Goal: Transaction & Acquisition: Purchase product/service

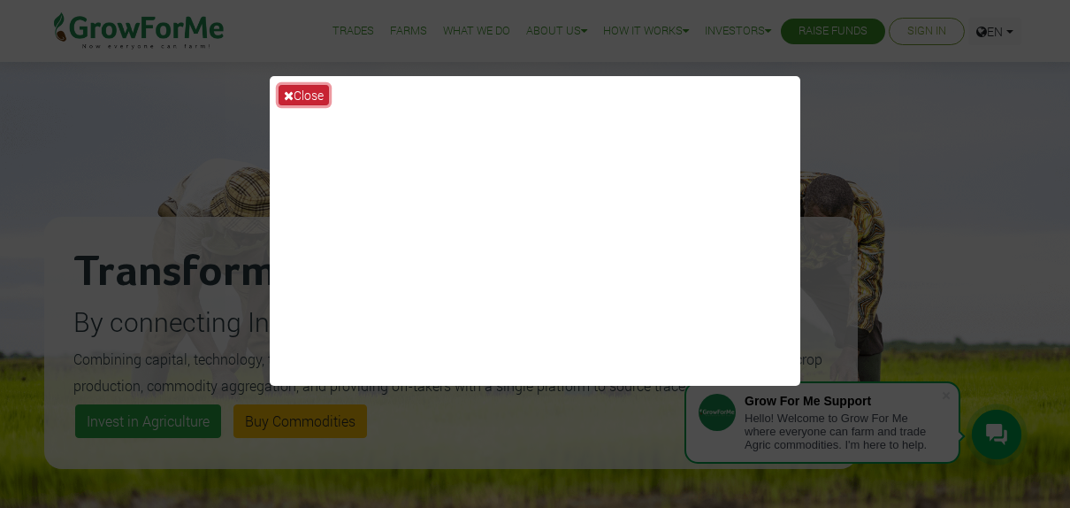
click at [318, 96] on button "Close" at bounding box center [304, 95] width 50 height 20
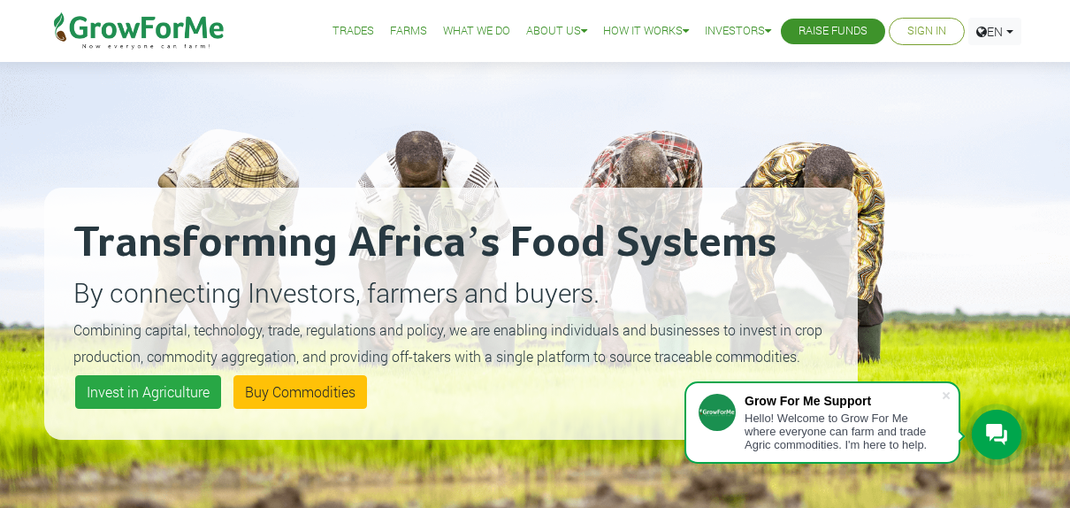
scroll to position [41, 0]
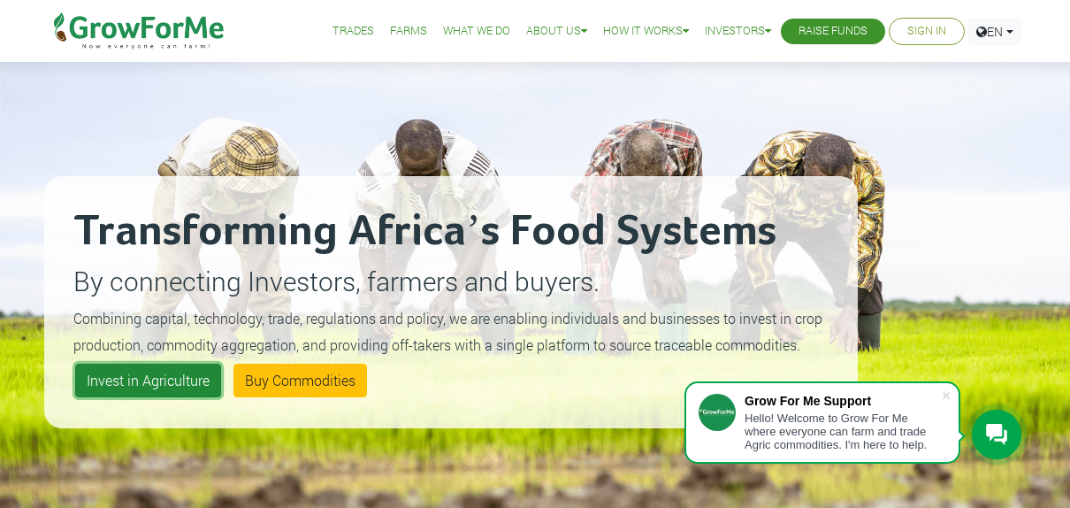
click at [155, 386] on link "Invest in Agriculture" at bounding box center [148, 381] width 146 height 34
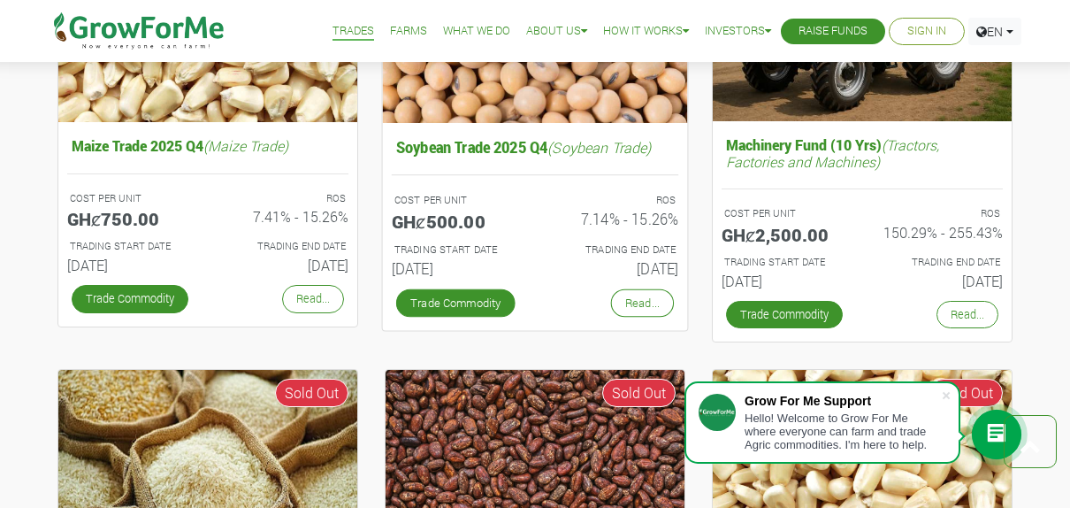
scroll to position [767, 0]
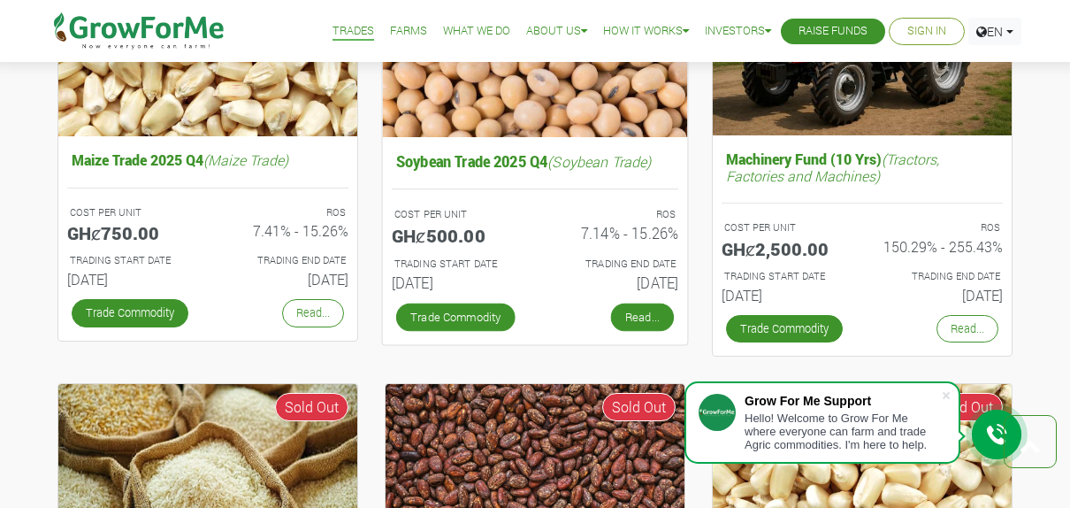
click at [634, 322] on link "Read..." at bounding box center [642, 317] width 63 height 28
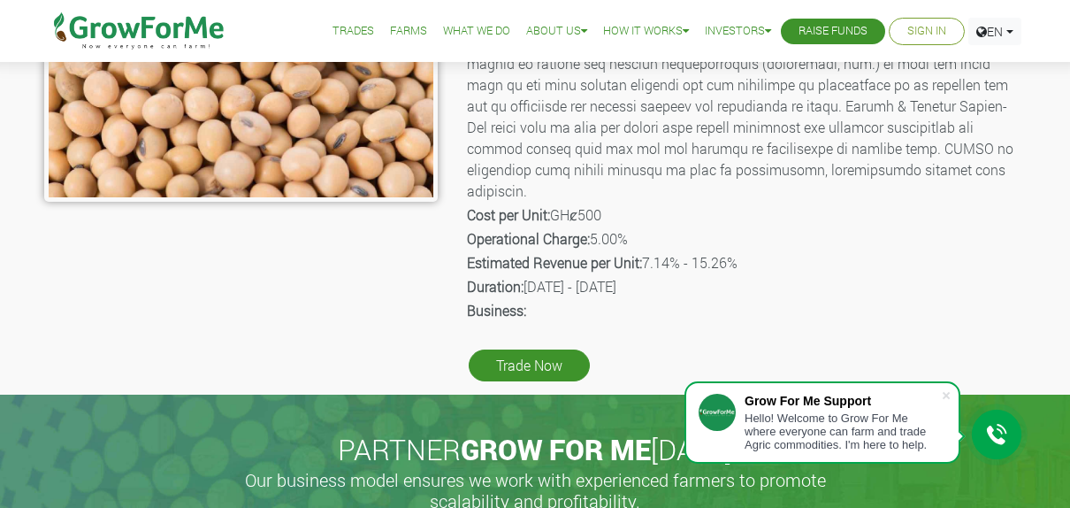
scroll to position [459, 0]
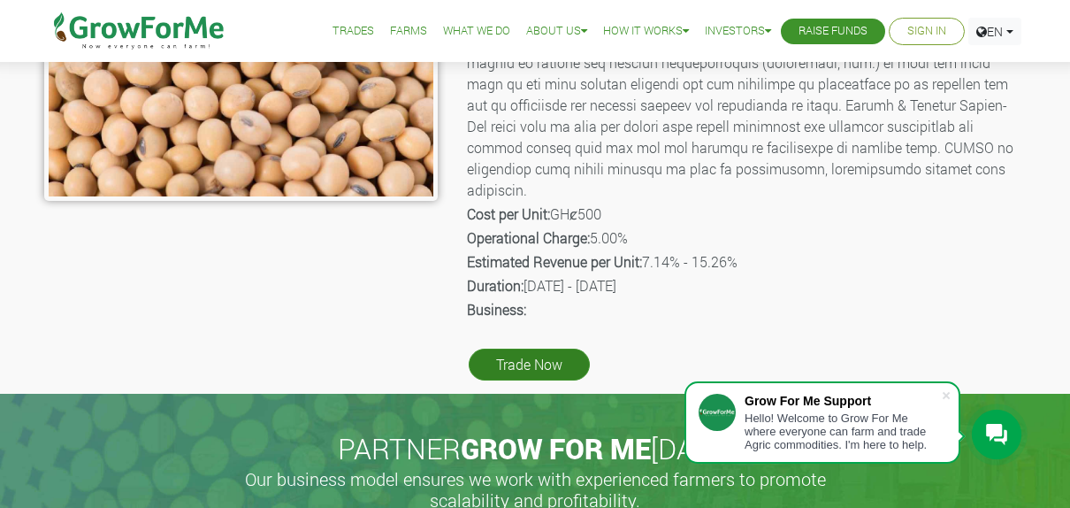
click at [537, 349] on link "Trade Now" at bounding box center [529, 365] width 121 height 32
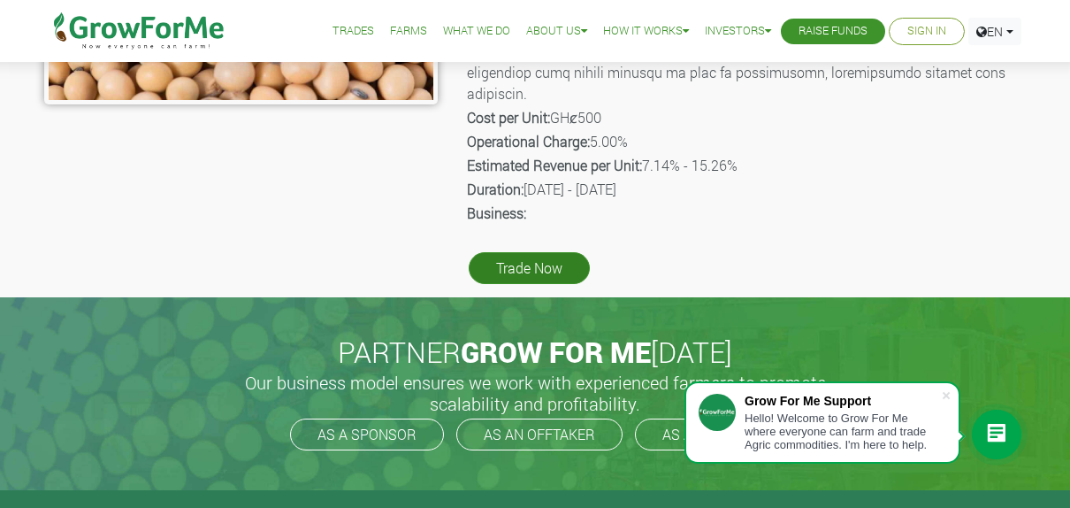
scroll to position [563, 0]
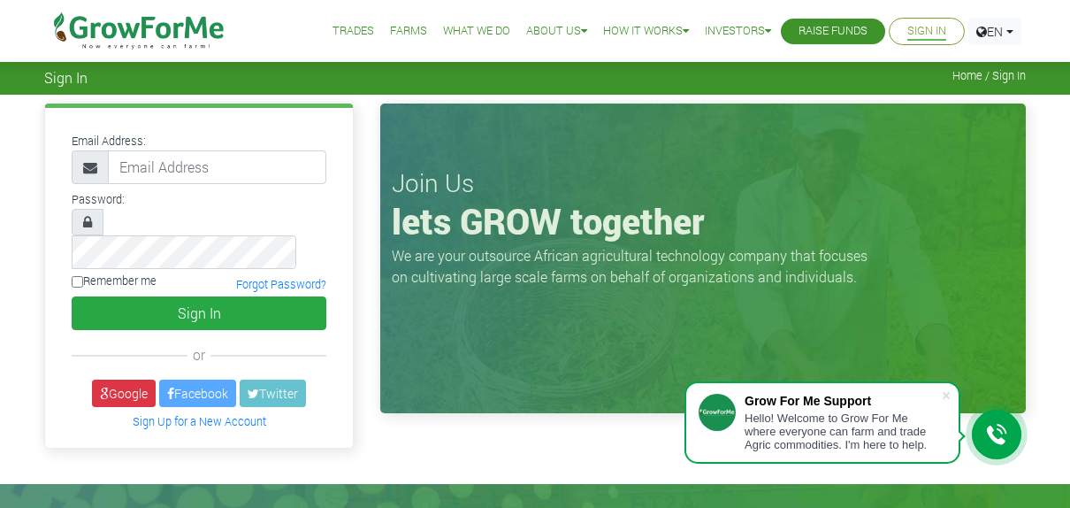
click at [38, 242] on div "Email Address: Password: Remember me Sign In" at bounding box center [199, 281] width 336 height 354
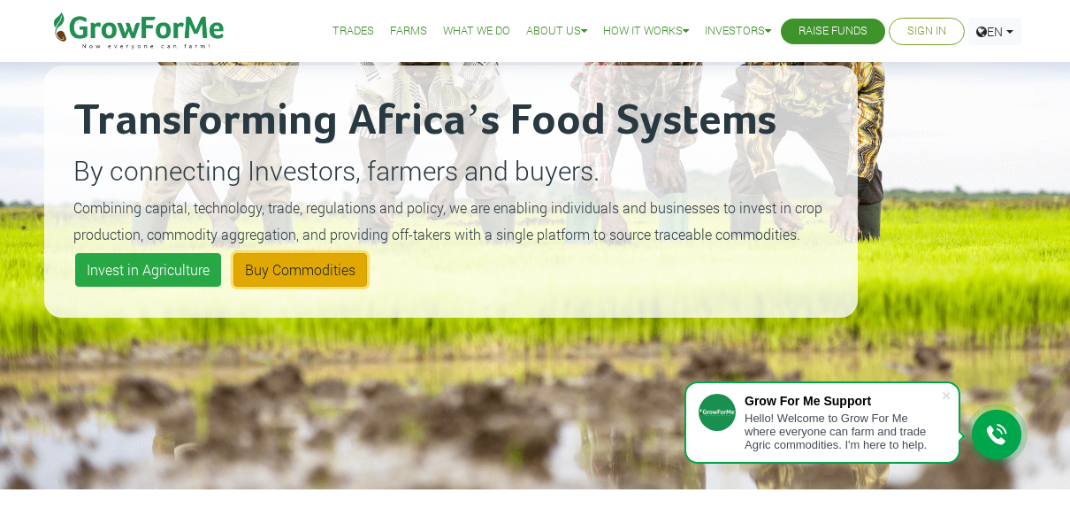
click at [314, 279] on link "Buy Commodities" at bounding box center [301, 270] width 134 height 34
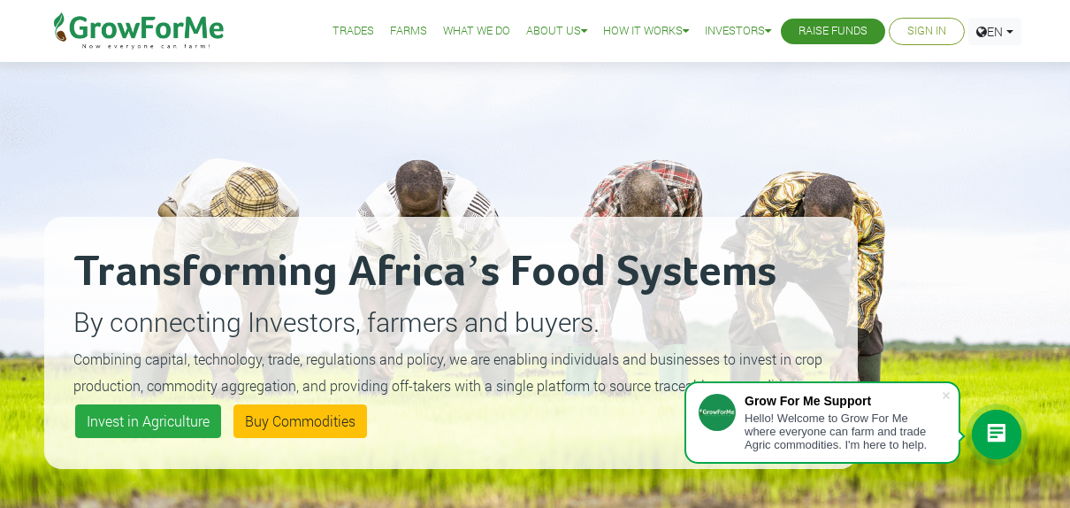
click at [473, 25] on link "What We Do" at bounding box center [476, 31] width 67 height 19
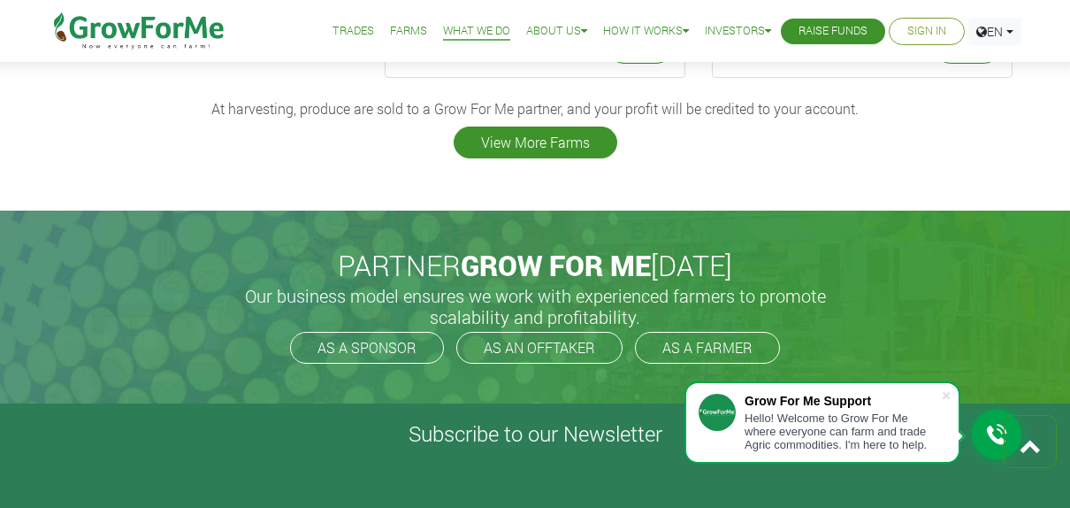
scroll to position [2654, 0]
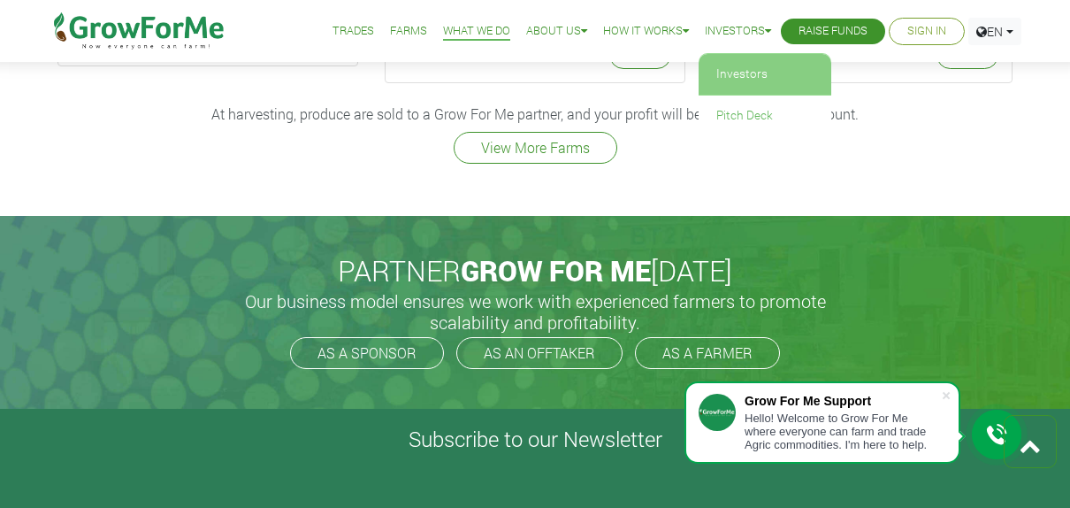
click at [743, 66] on link "Investors" at bounding box center [765, 74] width 133 height 41
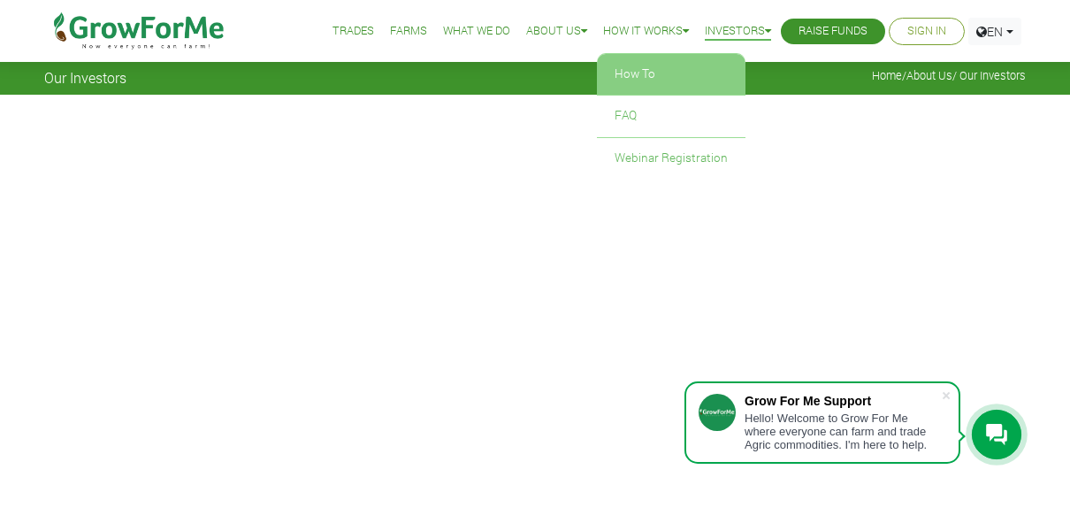
click at [683, 81] on link "How To" at bounding box center [671, 74] width 149 height 41
